Goal: Task Accomplishment & Management: Complete application form

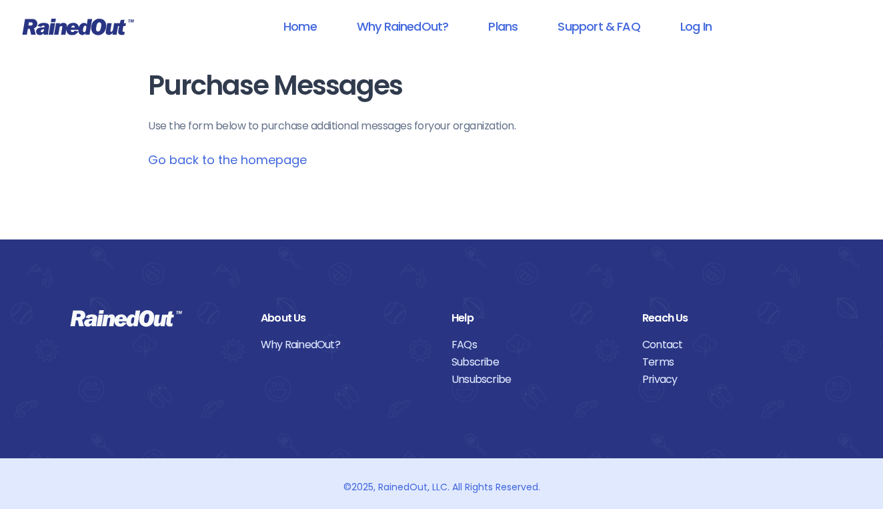
click at [202, 160] on link "Go back to the homepage" at bounding box center [227, 159] width 159 height 17
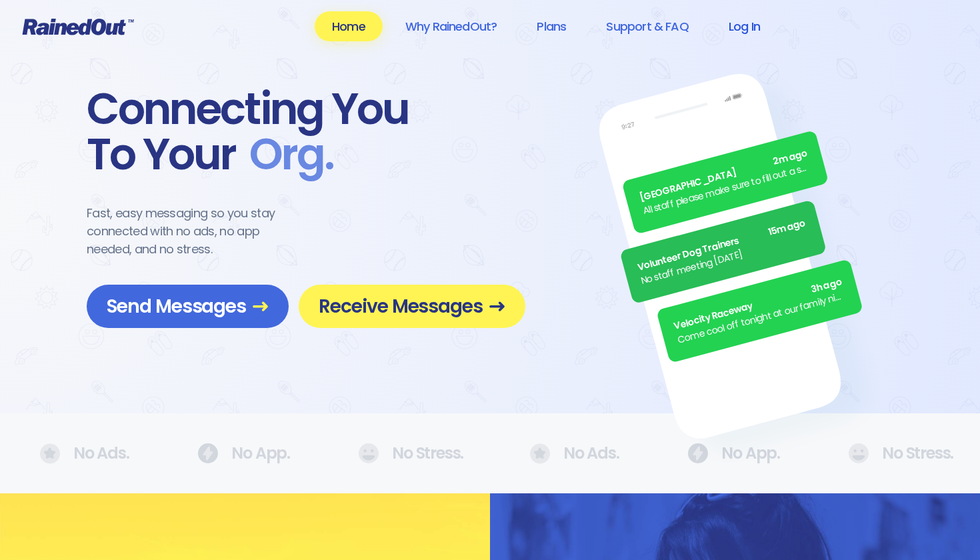
click at [749, 28] on link "Log In" at bounding box center [744, 26] width 66 height 30
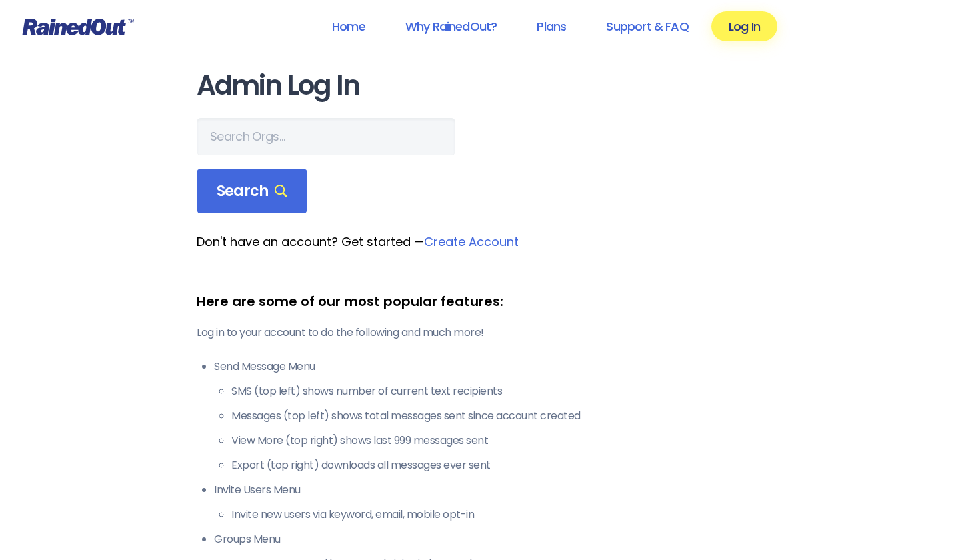
click at [322, 108] on main "Admin Log In Search Don't have an account? Get started — Create Account Here ar…" at bounding box center [490, 388] width 587 height 635
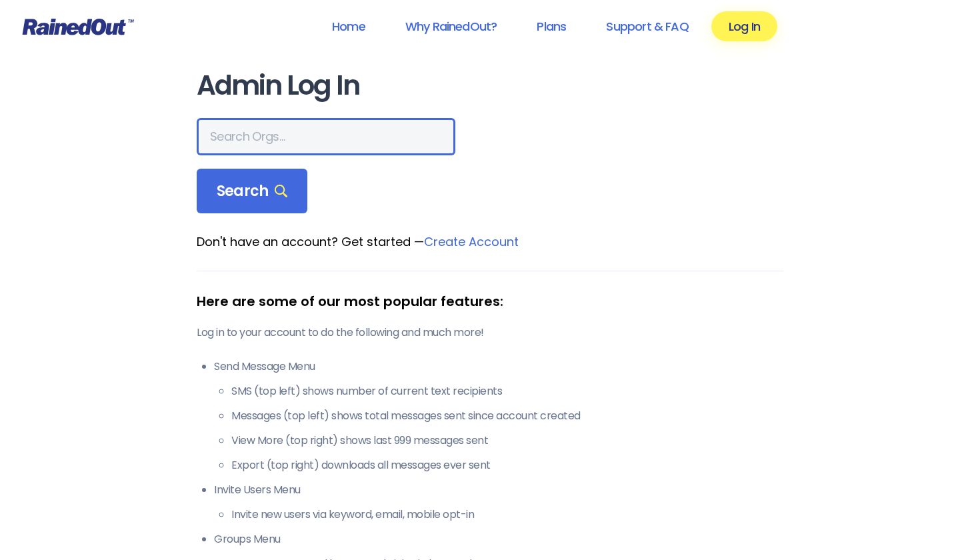
click at [259, 142] on input "text" at bounding box center [326, 136] width 259 height 37
type input "the heights g"
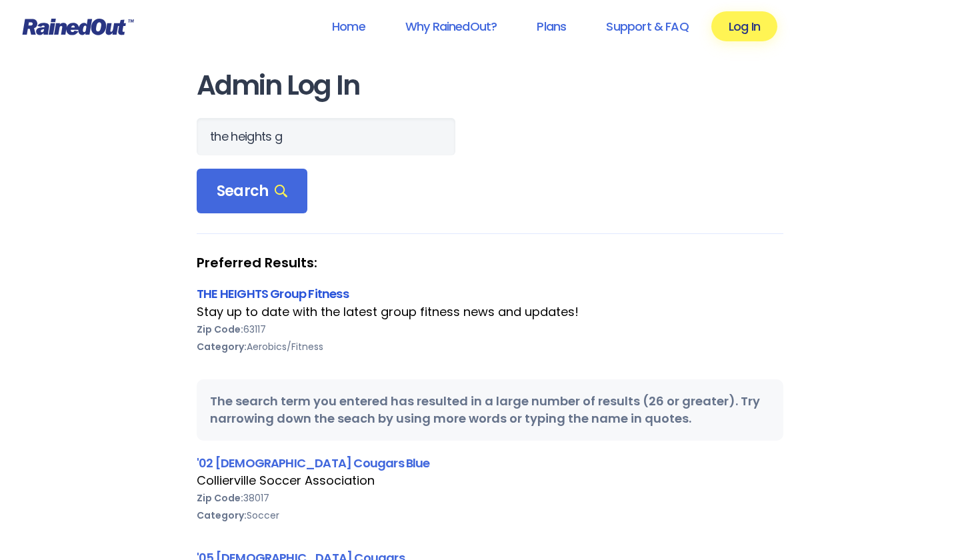
click at [258, 293] on link "THE HEIGHTS Group Fitness" at bounding box center [273, 293] width 152 height 17
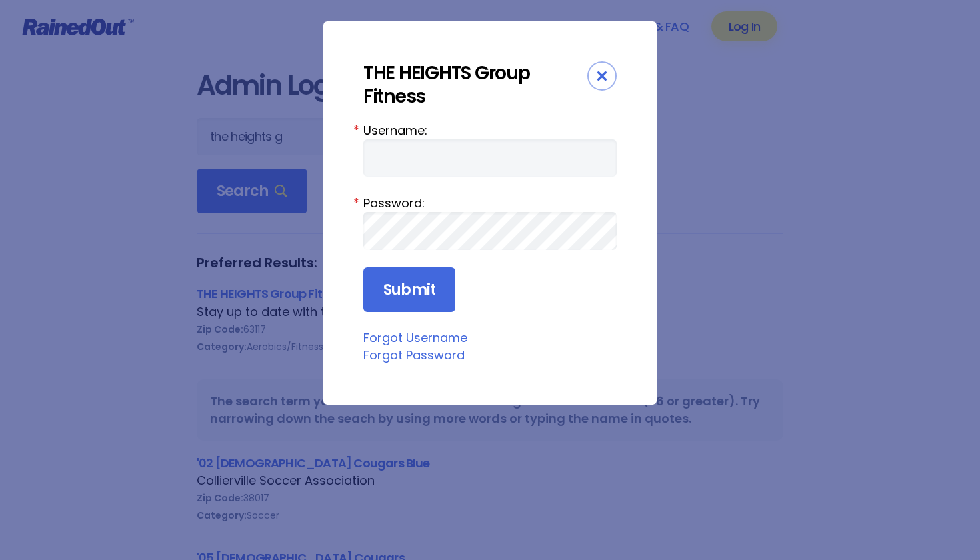
click at [393, 140] on input "Username:" at bounding box center [489, 157] width 253 height 37
click at [394, 154] on input "Username:" at bounding box center [489, 157] width 253 height 37
type input "jturek"
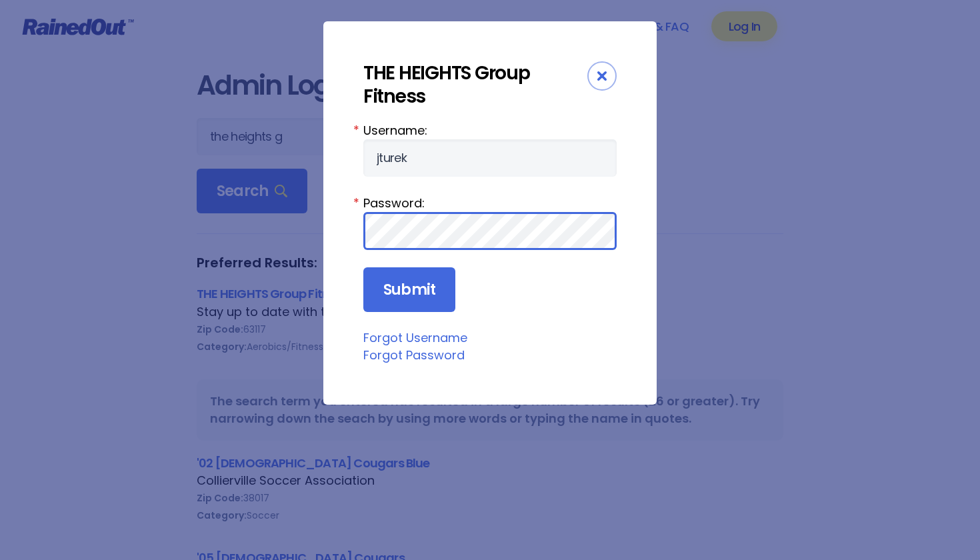
click at [408, 290] on input "Submit" at bounding box center [409, 289] width 92 height 45
